Goal: Task Accomplishment & Management: Manage account settings

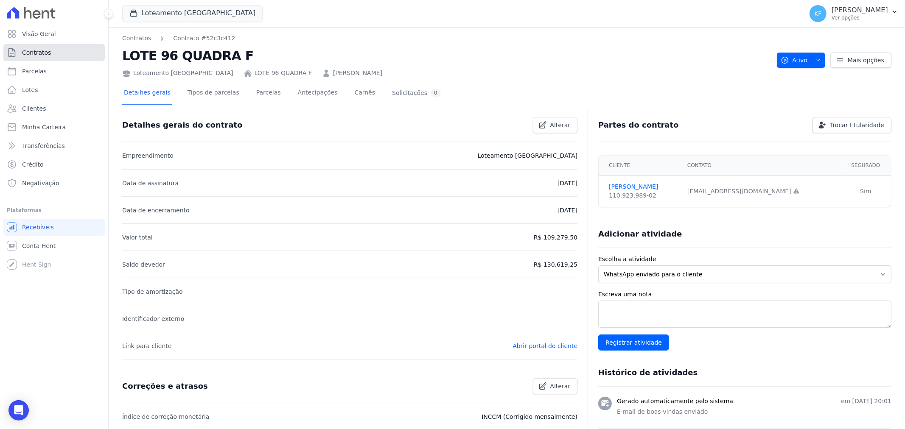
click at [32, 54] on span "Contratos" at bounding box center [36, 52] width 29 height 8
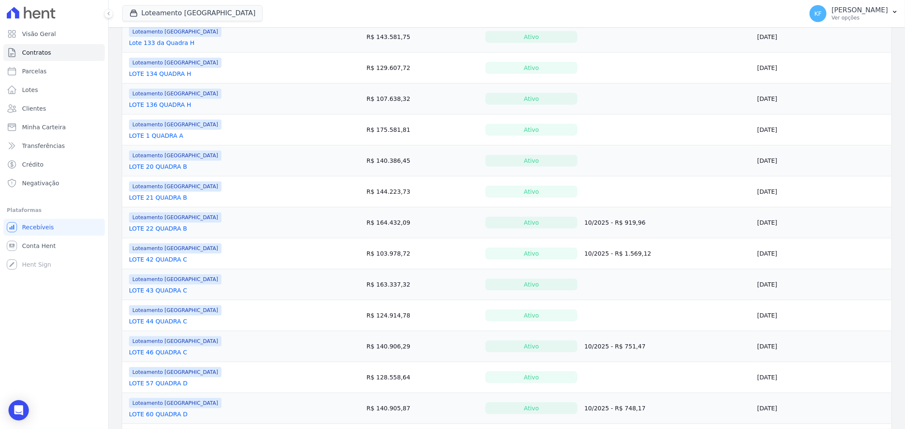
scroll to position [424, 0]
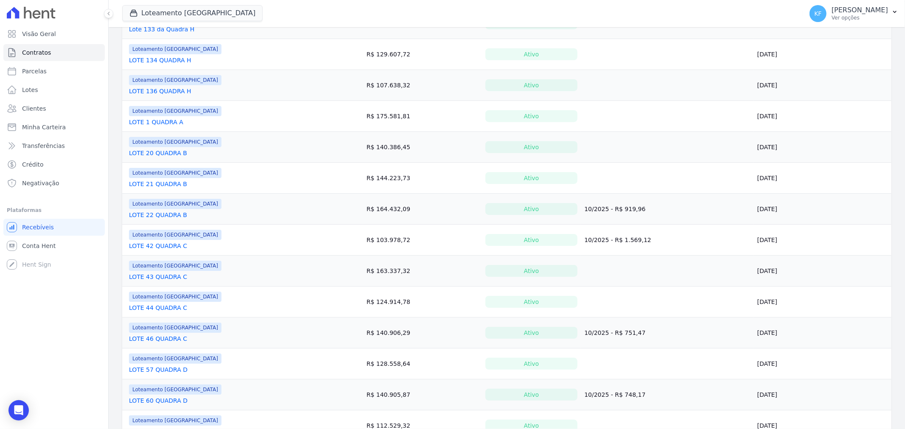
click at [171, 277] on link "LOTE 43 QUADRA C" at bounding box center [158, 277] width 58 height 8
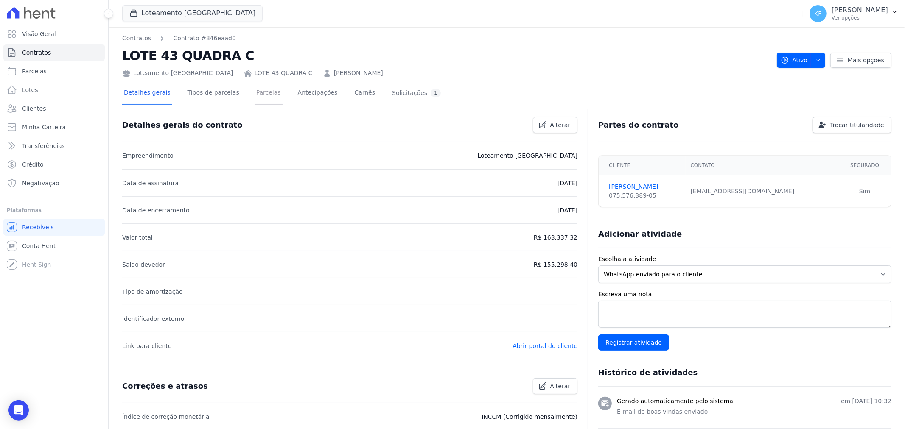
click at [255, 95] on link "Parcelas" at bounding box center [268, 93] width 28 height 22
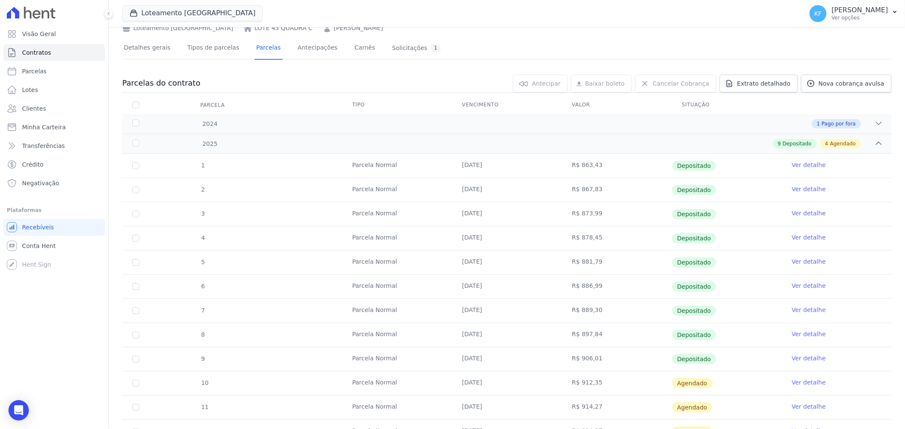
scroll to position [141, 0]
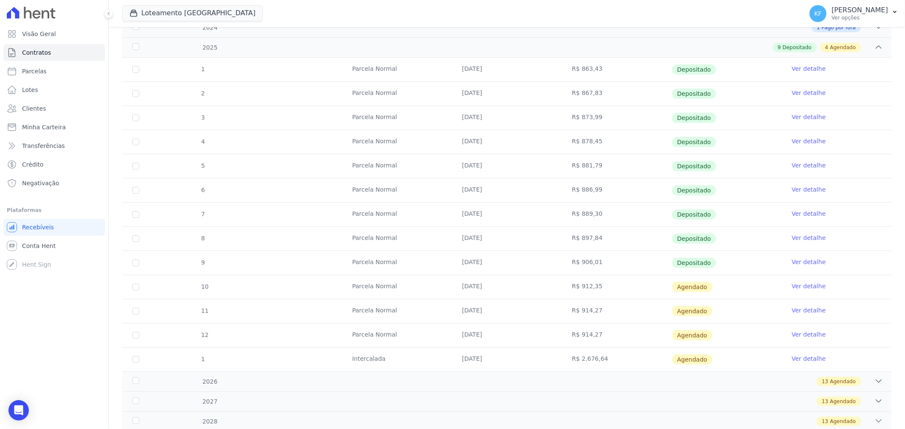
click at [793, 362] on link "Ver detalhe" at bounding box center [808, 359] width 34 height 8
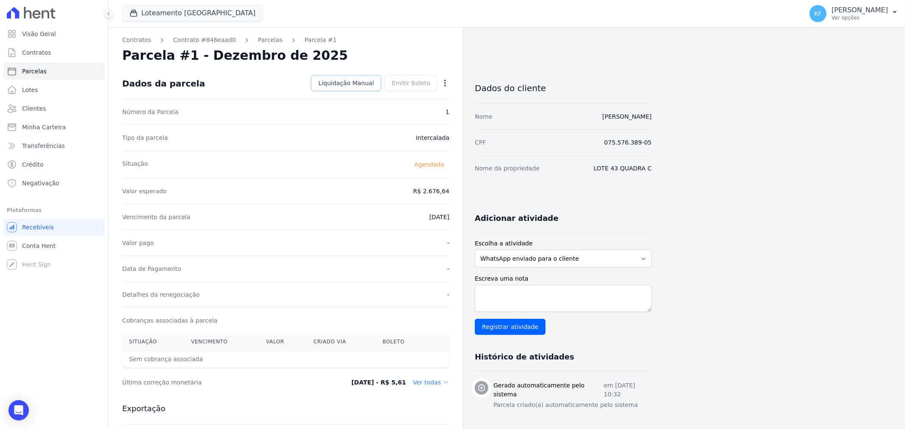
click at [357, 85] on span "Liquidação Manual" at bounding box center [346, 83] width 56 height 8
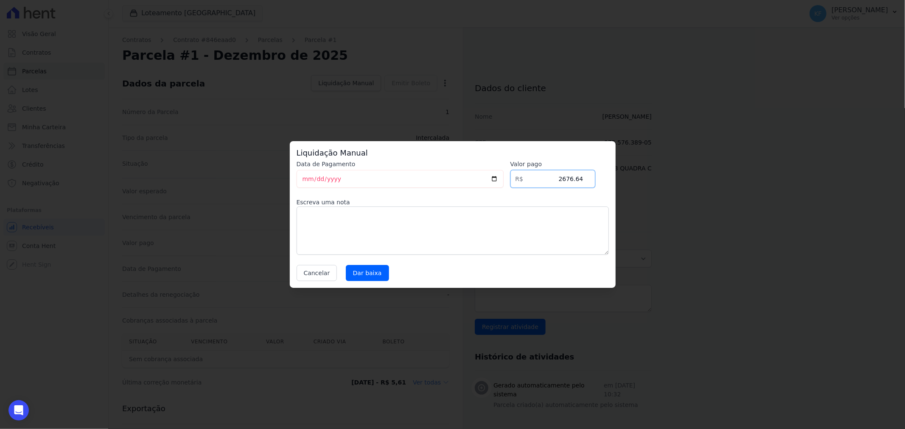
drag, startPoint x: 549, startPoint y: 180, endPoint x: 607, endPoint y: 180, distance: 58.5
click at [607, 180] on div "Data de Pagamento 2025-09-30 Valor pago R$ 2676.64 Escreva uma nota Cancelar Da…" at bounding box center [452, 220] width 312 height 121
type input "2600.00"
click at [466, 233] on textarea at bounding box center [452, 231] width 312 height 48
type textarea "B"
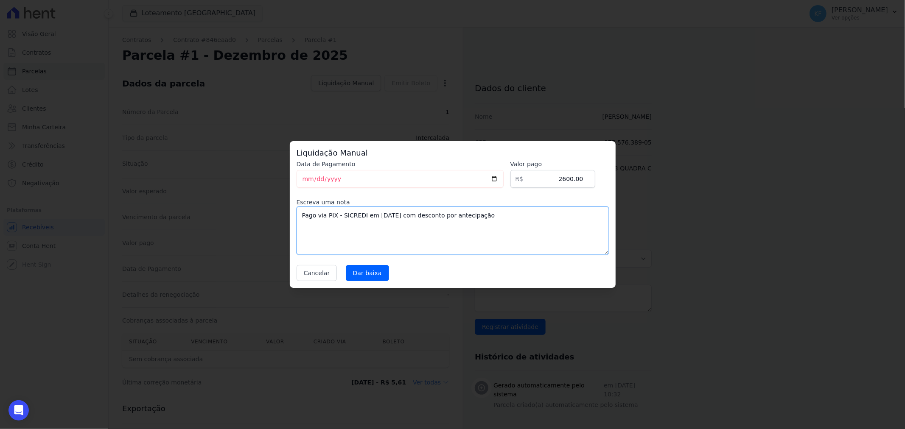
drag, startPoint x: 496, startPoint y: 219, endPoint x: 294, endPoint y: 213, distance: 202.0
click at [294, 213] on div "Liquidação Manual Data de Pagamento 2025-09-30 Valor pago R$ 2600.00 Escreva um…" at bounding box center [453, 214] width 326 height 147
click at [311, 272] on button "Cancelar" at bounding box center [316, 273] width 41 height 16
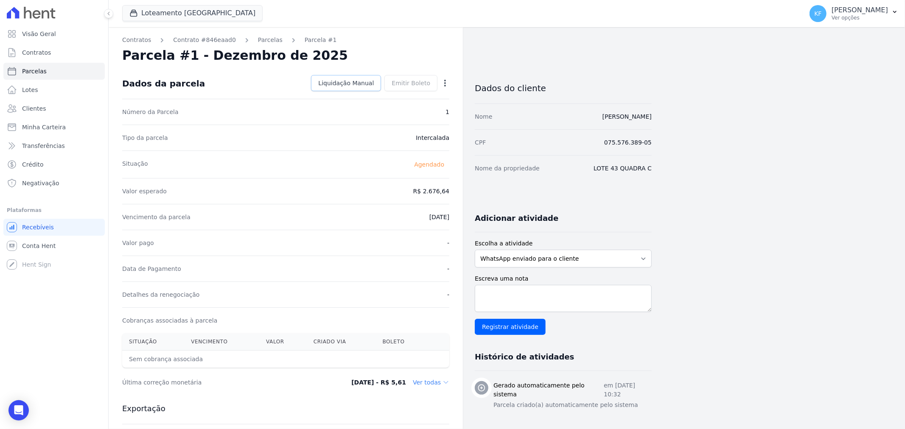
click at [349, 84] on span "Liquidação Manual" at bounding box center [346, 83] width 56 height 8
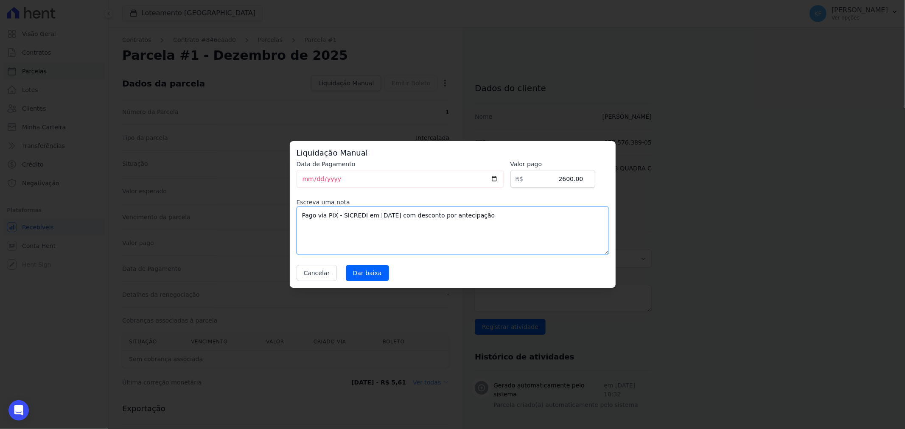
click at [489, 216] on textarea "Pago via PIX - SICREDI em 30/09/25 com desconto por antecipação" at bounding box center [452, 231] width 312 height 48
click at [332, 226] on textarea "Pago via PIX - SICREDI em 30/09/25 com desconto por antecipação Valor = R$ 2..6…" at bounding box center [452, 231] width 312 height 48
click at [336, 228] on textarea "Pago via PIX - SICREDI em 30/09/25 com desconto por antecipação Valor = R$ 2..6…" at bounding box center [452, 231] width 312 height 48
click at [374, 229] on textarea "Pago via PIX - SICREDI em 30/09/25 com desconto por antecipação Valor = R$ 2.67…" at bounding box center [452, 231] width 312 height 48
click at [317, 225] on textarea "Pago via PIX - SICREDI em 30/09/25 com desconto por antecipação Valor = R$ 2.67…" at bounding box center [452, 231] width 312 height 48
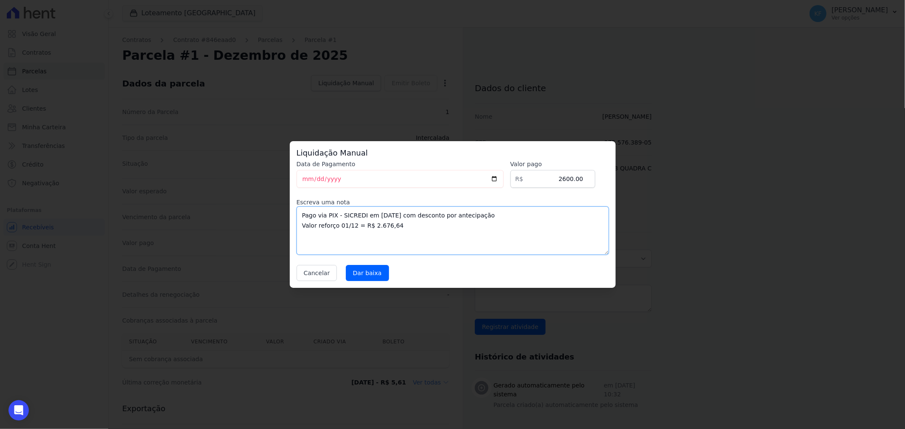
click at [400, 226] on textarea "Pago via PIX - SICREDI em 30/09/25 com desconto por antecipação Valor reforço 0…" at bounding box center [452, 231] width 312 height 48
drag, startPoint x: 382, startPoint y: 238, endPoint x: 280, endPoint y: 211, distance: 105.2
click at [280, 211] on div "Liquidação Manual Data de Pagamento 2025-09-30 Valor pago R$ 2600.00 Escreva um…" at bounding box center [452, 214] width 905 height 429
click at [310, 277] on button "Cancelar" at bounding box center [316, 273] width 41 height 16
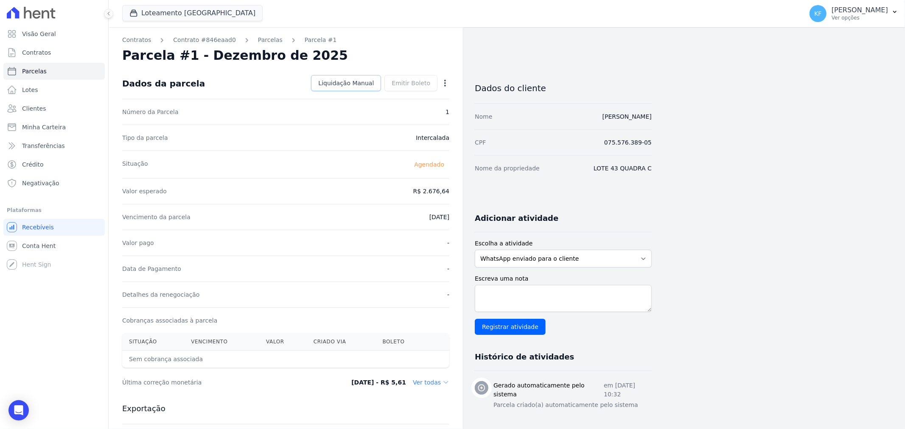
click at [350, 84] on span "Liquidação Manual" at bounding box center [346, 83] width 56 height 8
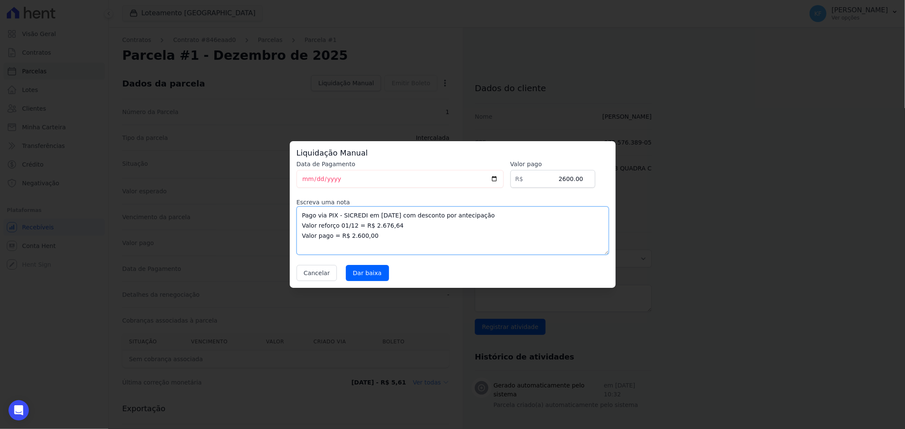
click at [354, 224] on textarea "Pago via PIX - SICREDI em 30/09/25 com desconto por antecipação Valor reforço 0…" at bounding box center [452, 231] width 312 height 48
click at [461, 228] on textarea "Pago via PIX - SICREDI em 30/09/25 com desconto por antecipação Valor reforço 0…" at bounding box center [452, 231] width 312 height 48
drag, startPoint x: 344, startPoint y: 230, endPoint x: 292, endPoint y: 215, distance: 54.0
click at [292, 215] on div "Liquidação Manual Data de Pagamento 2025-09-30 Valor pago R$ 2600.00 Escreva um…" at bounding box center [453, 214] width 326 height 147
click at [481, 237] on textarea "Pago via PIX - SICREDI em 30/09/25 com desconto por antecipação Valor reforço 0…" at bounding box center [452, 231] width 312 height 48
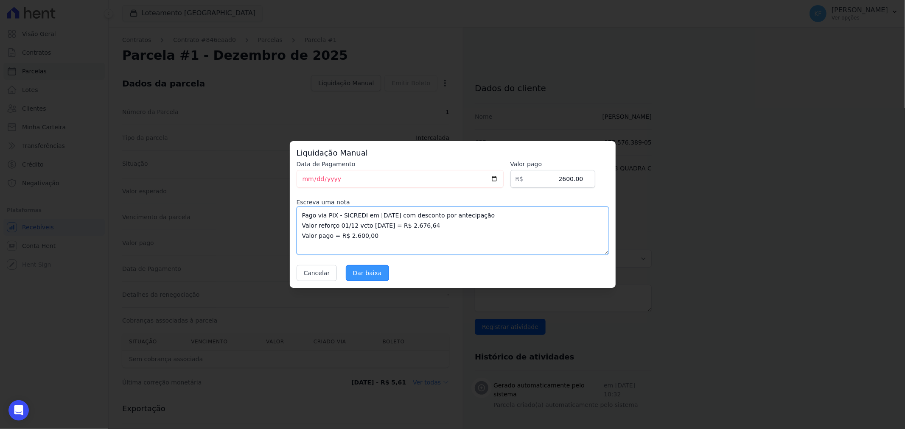
type textarea "Pago via PIX - SICREDI em 30/09/25 com desconto por antecipação Valor reforço 0…"
click at [370, 274] on input "Dar baixa" at bounding box center [367, 273] width 43 height 16
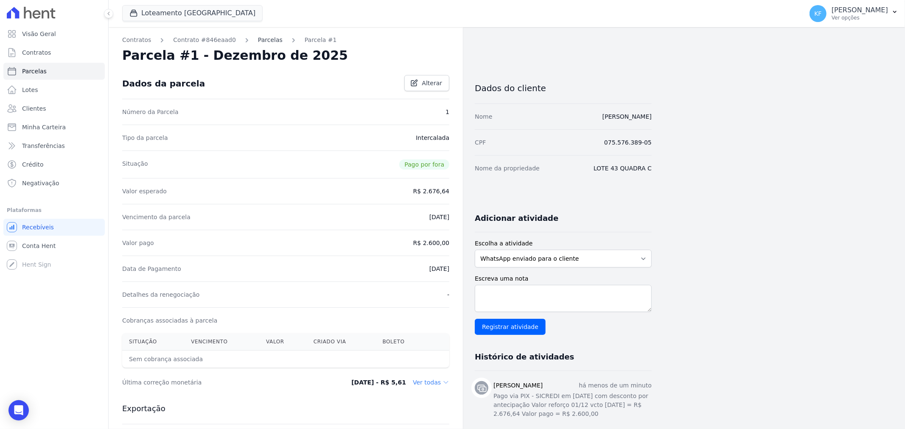
click at [258, 42] on link "Parcelas" at bounding box center [270, 40] width 25 height 9
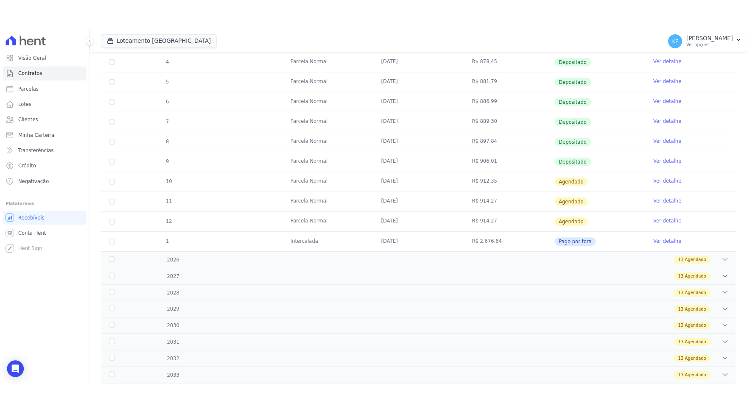
scroll to position [282, 0]
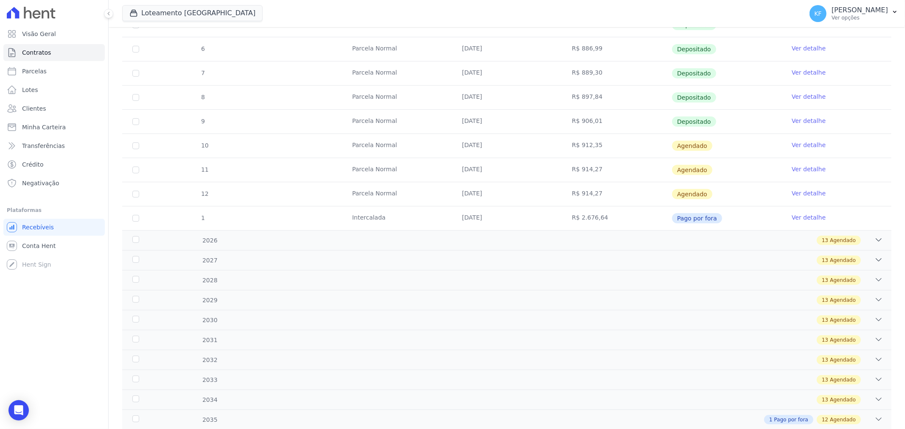
click at [791, 221] on link "Ver detalhe" at bounding box center [808, 217] width 34 height 8
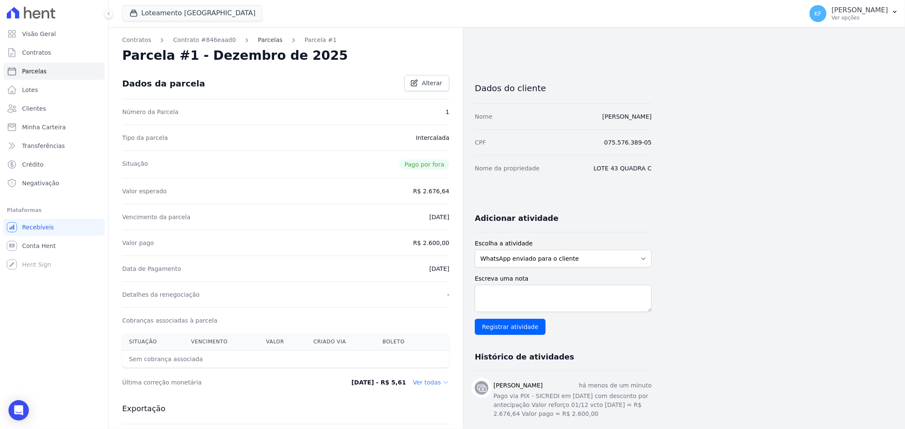
click at [258, 42] on link "Parcelas" at bounding box center [270, 40] width 25 height 9
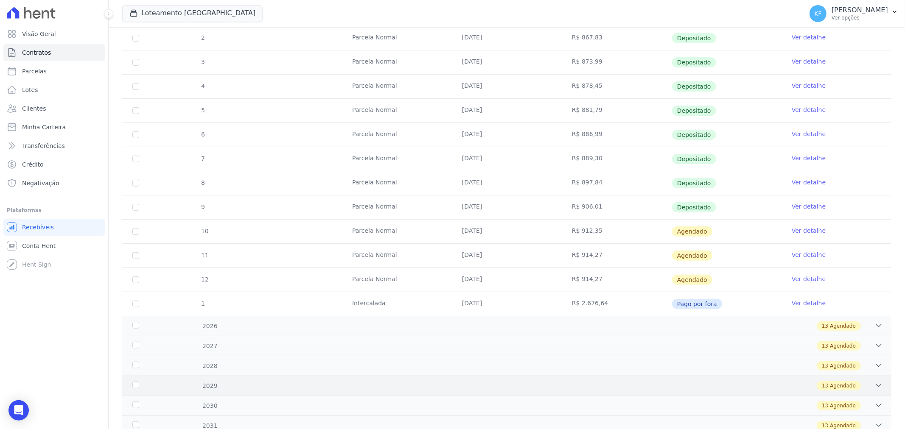
scroll to position [282, 0]
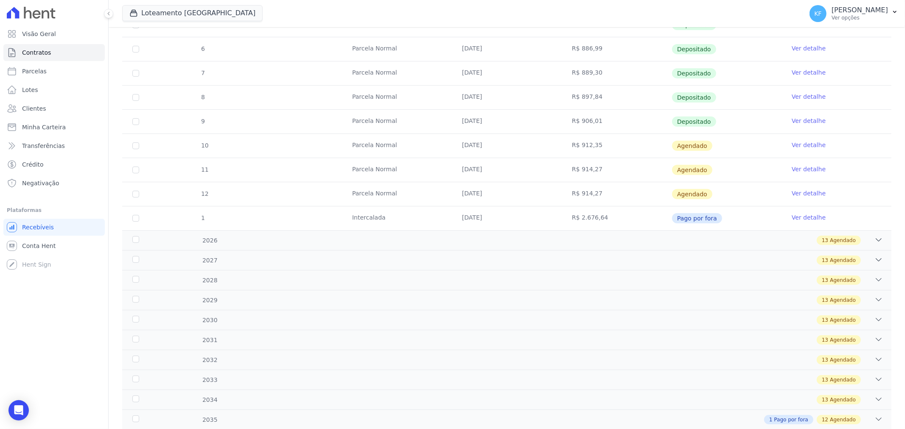
drag, startPoint x: 353, startPoint y: 243, endPoint x: 395, endPoint y: 257, distance: 43.7
click at [353, 243] on div "13 Agendado" at bounding box center [545, 240] width 677 height 9
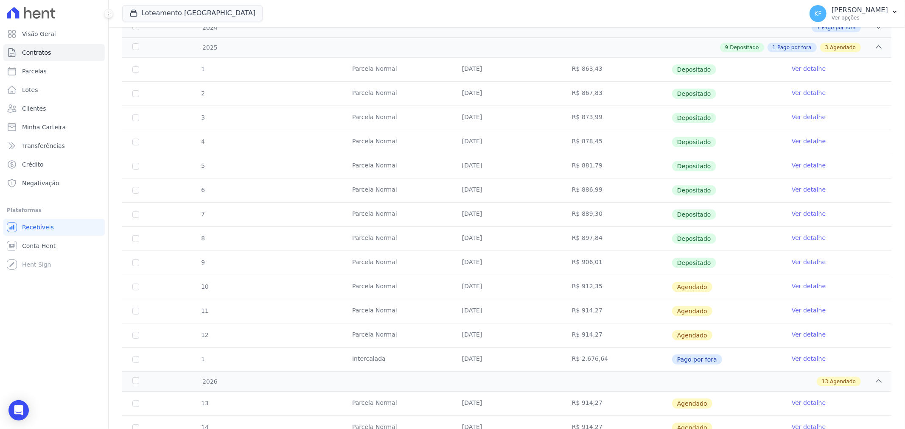
scroll to position [0, 0]
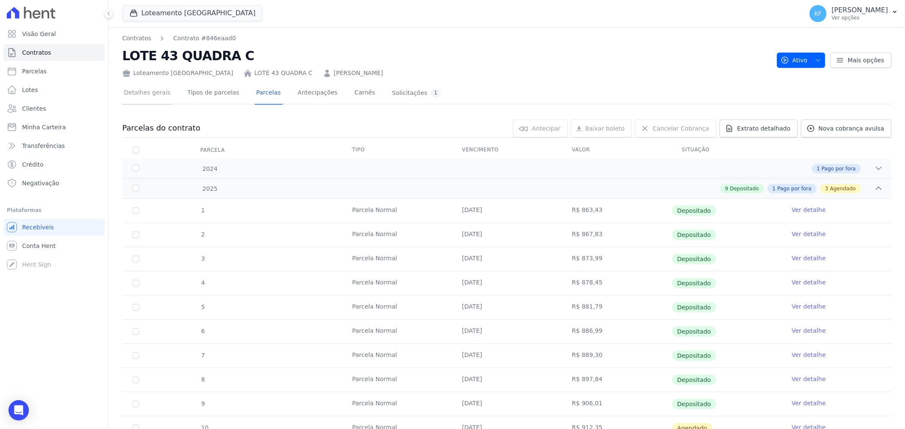
click at [150, 92] on link "Detalhes gerais" at bounding box center [147, 93] width 50 height 22
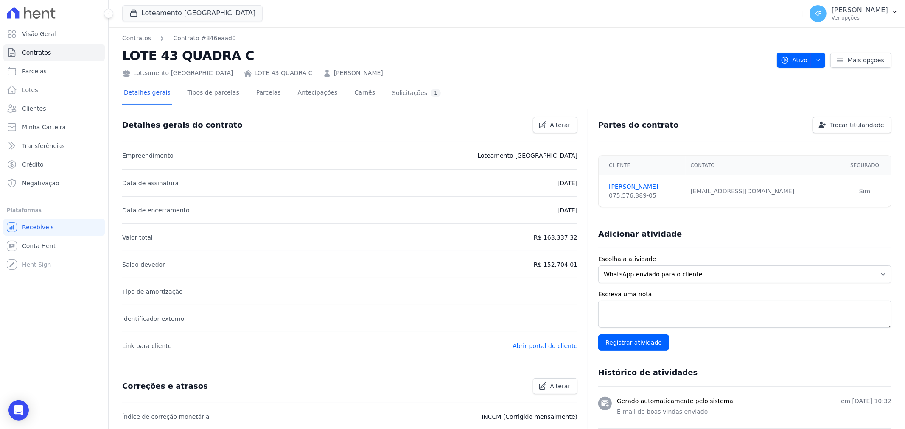
drag, startPoint x: 546, startPoint y: 266, endPoint x: 577, endPoint y: 266, distance: 31.0
click at [577, 266] on div "Detalhes gerais do contrato Alterar Empreendimento Loteamento Jardim Amélia Dat…" at bounding box center [506, 347] width 769 height 472
copy p "152.704,01"
drag, startPoint x: 49, startPoint y: 73, endPoint x: 65, endPoint y: 87, distance: 20.8
click at [49, 73] on link "Parcelas" at bounding box center [53, 71] width 101 height 17
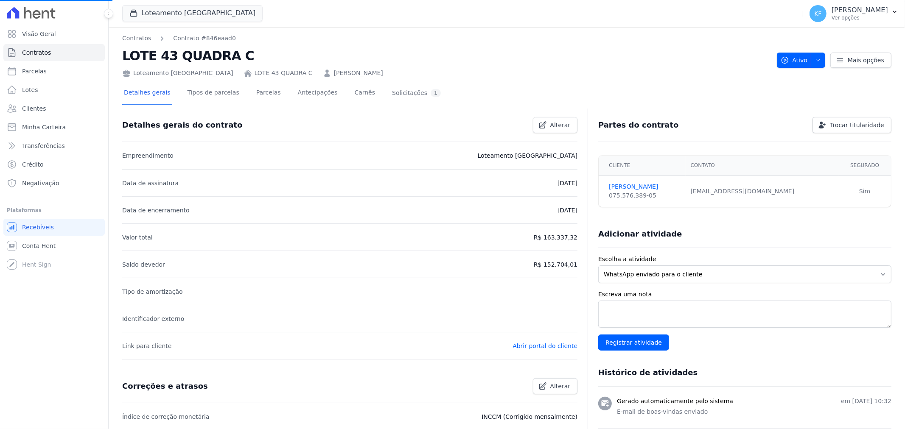
select select
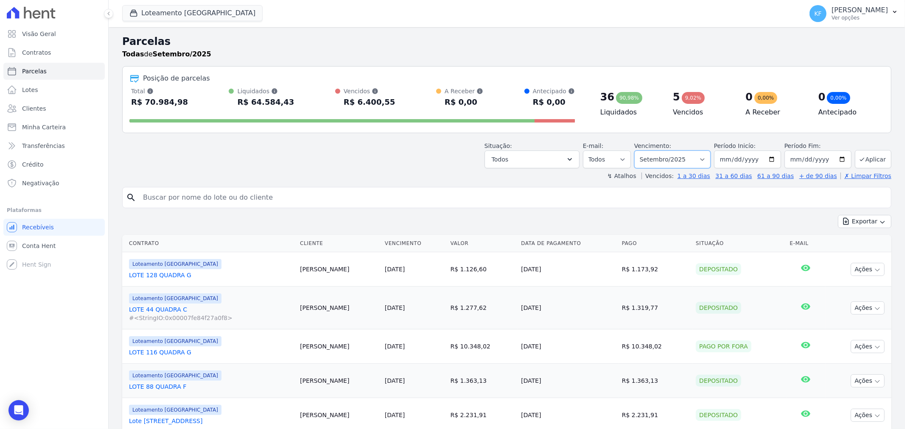
click at [677, 160] on select "Filtrar por período ──────── Todos os meses Setembro/2023 Outubro/2023 Novembro…" at bounding box center [672, 160] width 76 height 18
select select "12/2025"
click at [639, 151] on select "Filtrar por período ──────── Todos os meses Setembro/2023 Outubro/2023 Novembro…" at bounding box center [672, 160] width 76 height 18
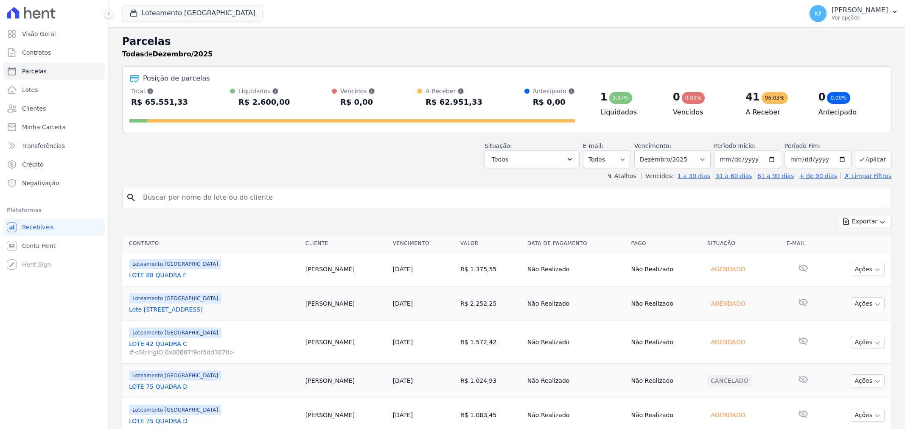
select select
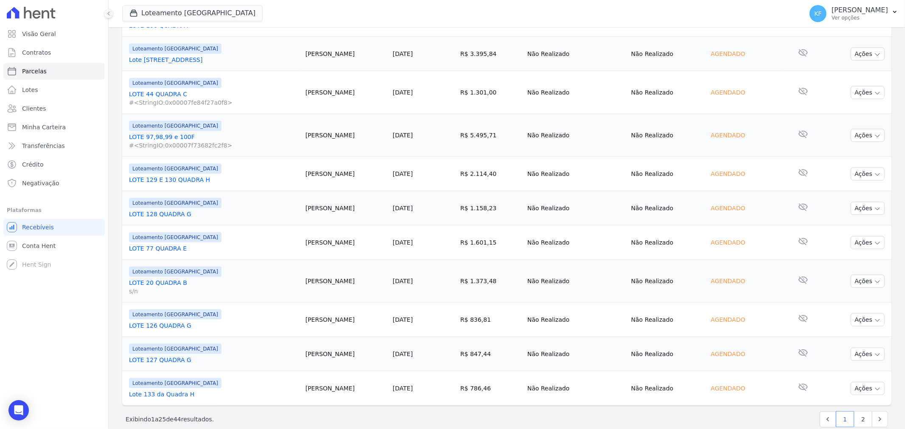
scroll to position [754, 0]
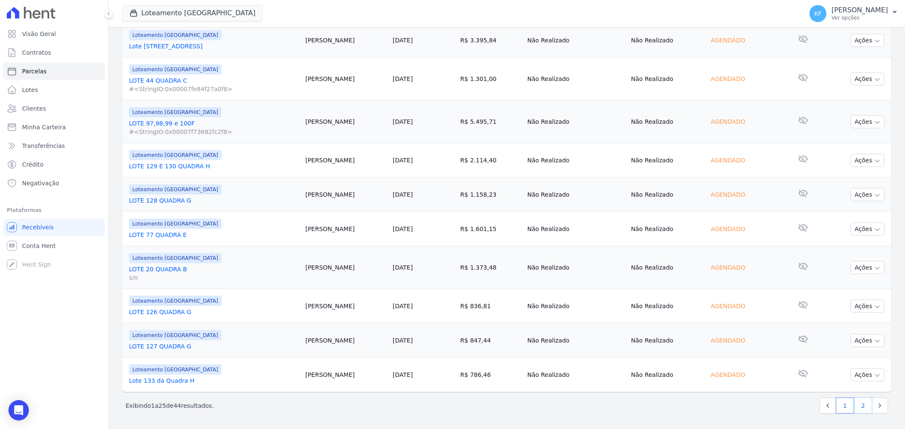
click at [855, 406] on link "2" at bounding box center [863, 406] width 18 height 16
select select
